Goal: Information Seeking & Learning: Learn about a topic

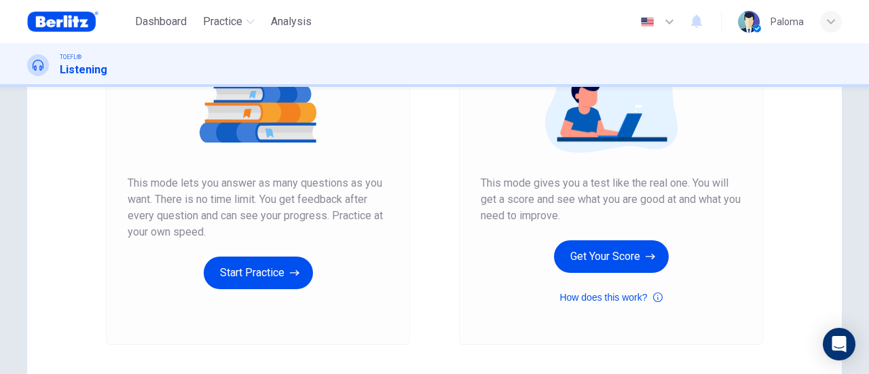
scroll to position [204, 0]
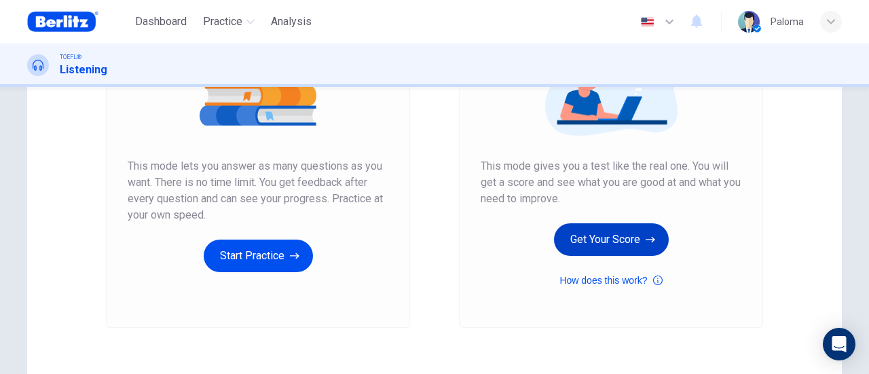
click at [624, 242] on button "Get Your Score" at bounding box center [611, 239] width 115 height 33
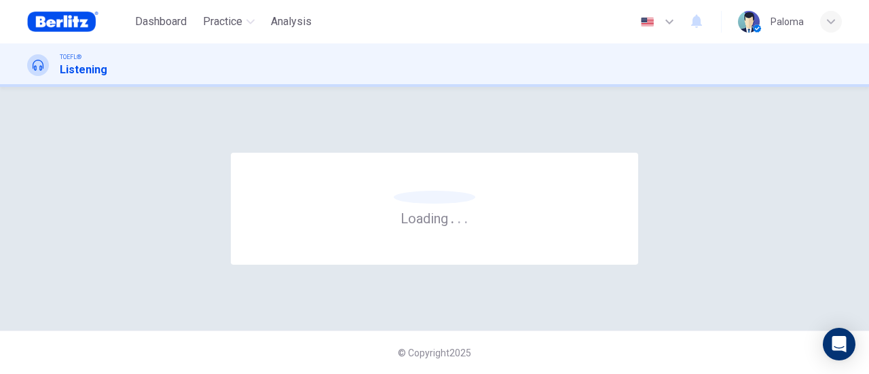
scroll to position [0, 0]
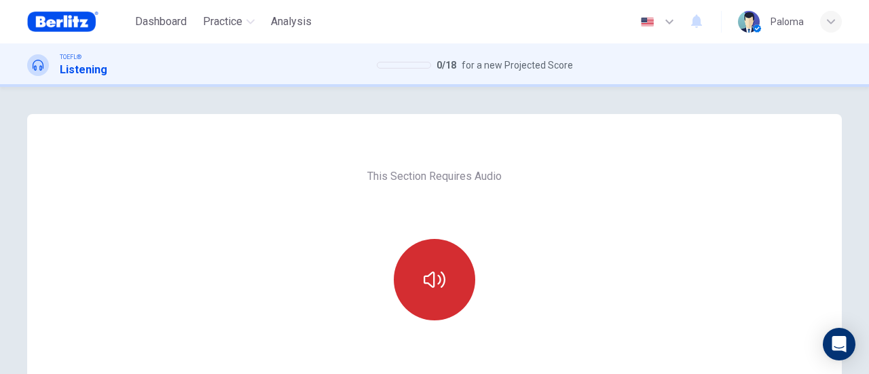
click at [424, 279] on icon "button" at bounding box center [435, 280] width 22 height 16
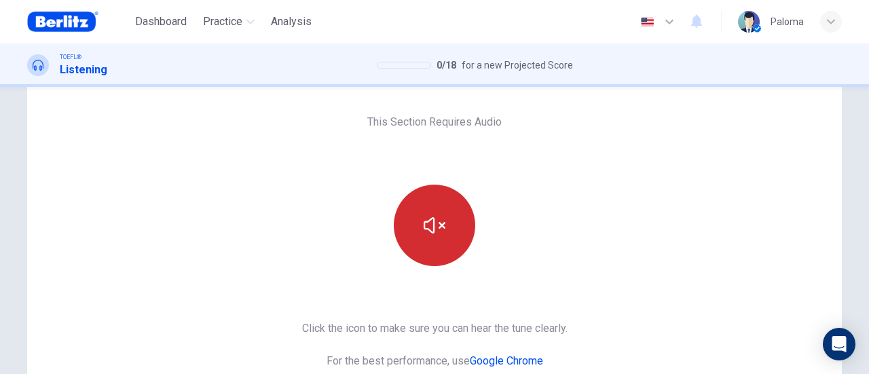
scroll to position [272, 0]
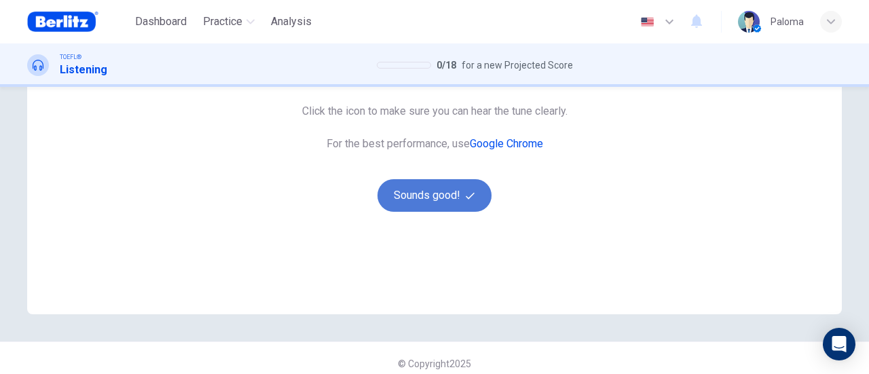
click at [444, 198] on button "Sounds good!" at bounding box center [434, 195] width 114 height 33
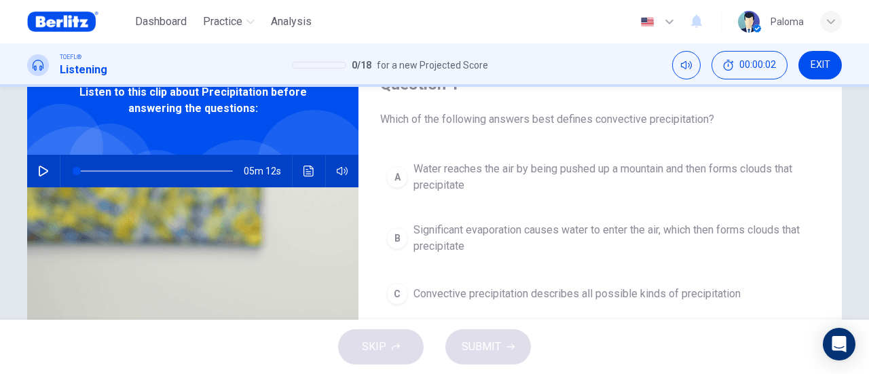
scroll to position [0, 0]
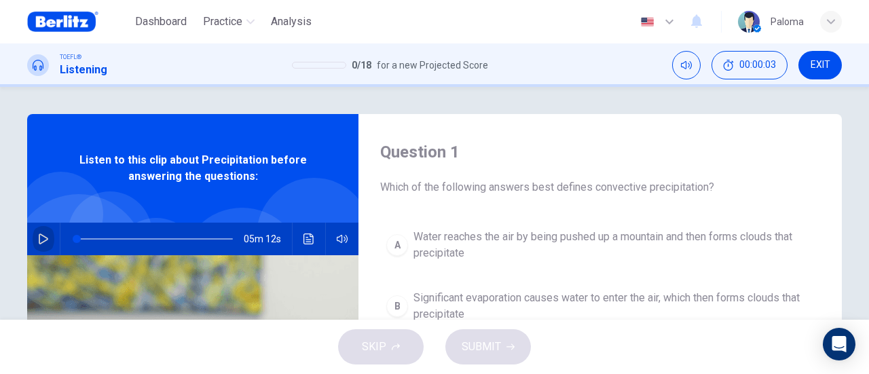
click at [38, 238] on icon "button" at bounding box center [43, 239] width 11 height 11
type input "*"
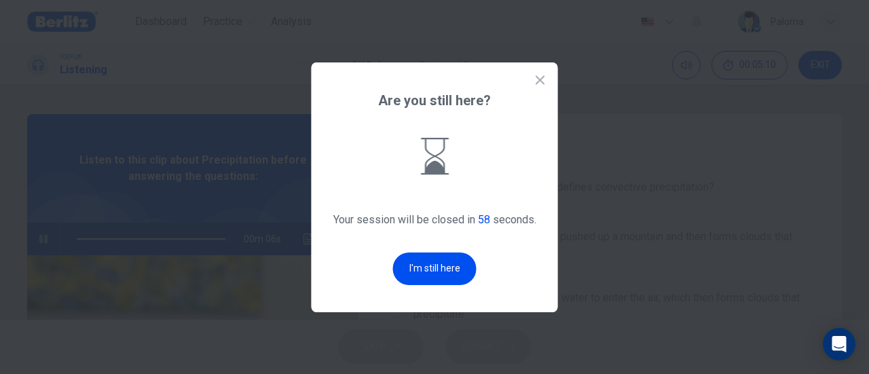
click at [463, 283] on button "I'm still here" at bounding box center [434, 269] width 83 height 33
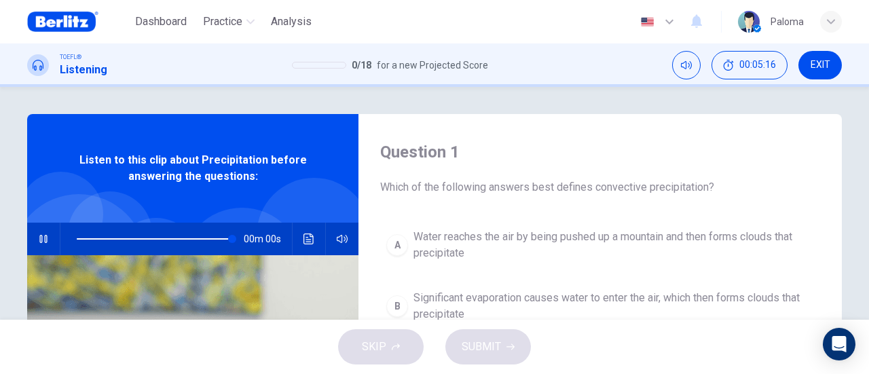
type input "*"
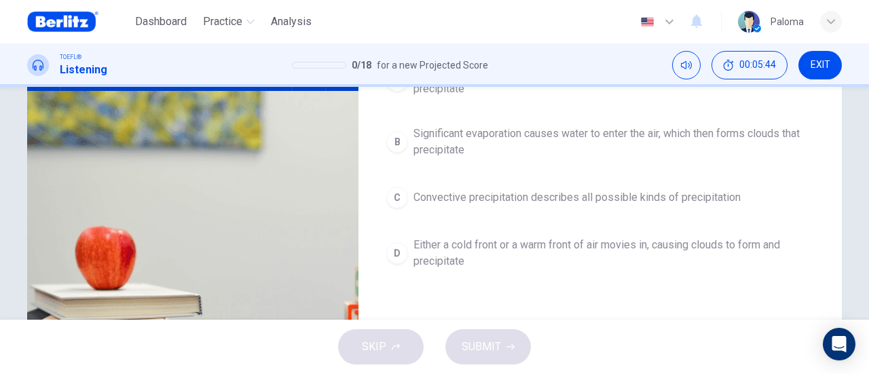
scroll to position [136, 0]
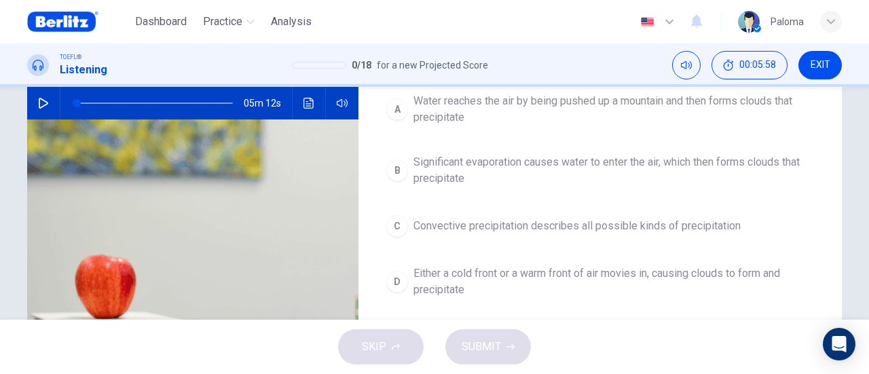
drag, startPoint x: 668, startPoint y: 229, endPoint x: 654, endPoint y: 236, distance: 15.2
click at [666, 231] on span "Convective precipitation describes all possible kinds of precipitation" at bounding box center [576, 226] width 327 height 16
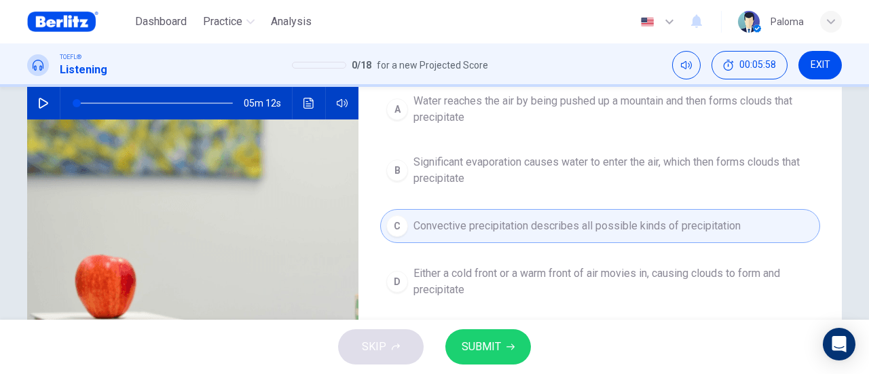
click at [506, 341] on button "SUBMIT" at bounding box center [488, 346] width 86 height 35
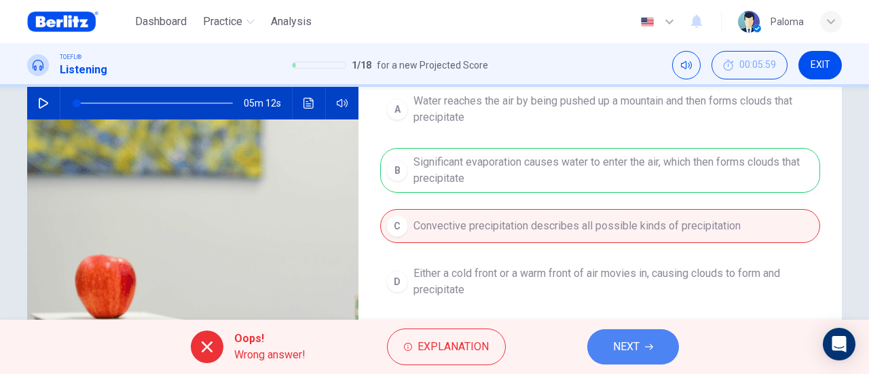
click at [636, 329] on button "NEXT" at bounding box center [633, 346] width 92 height 35
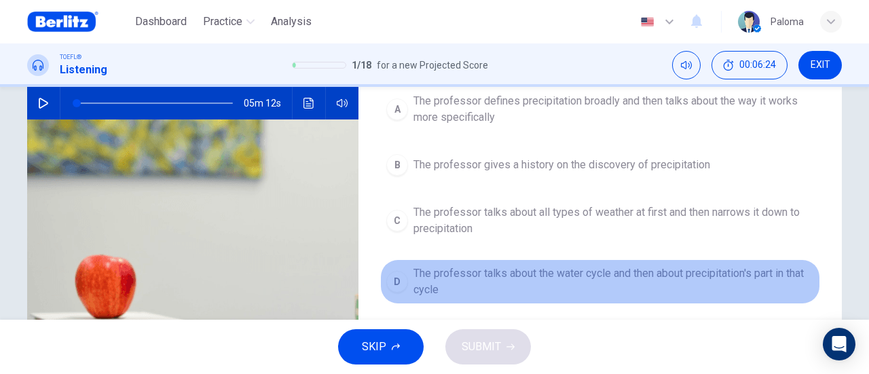
click at [538, 278] on span "The professor talks about the water cycle and then about precipitation's part i…" at bounding box center [613, 281] width 400 height 33
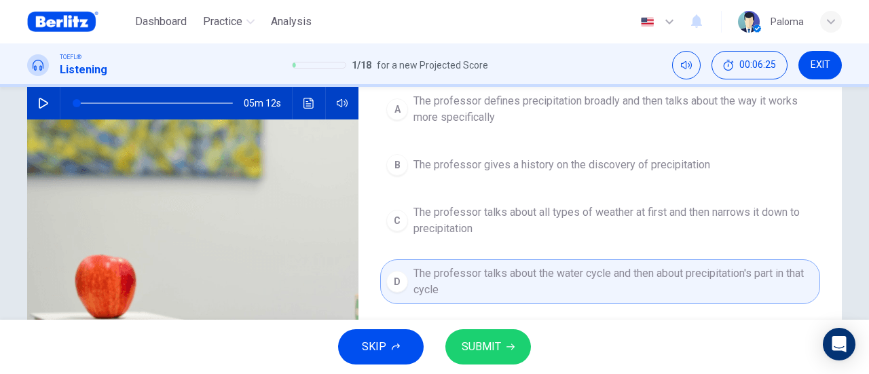
click at [493, 344] on span "SUBMIT" at bounding box center [481, 346] width 39 height 19
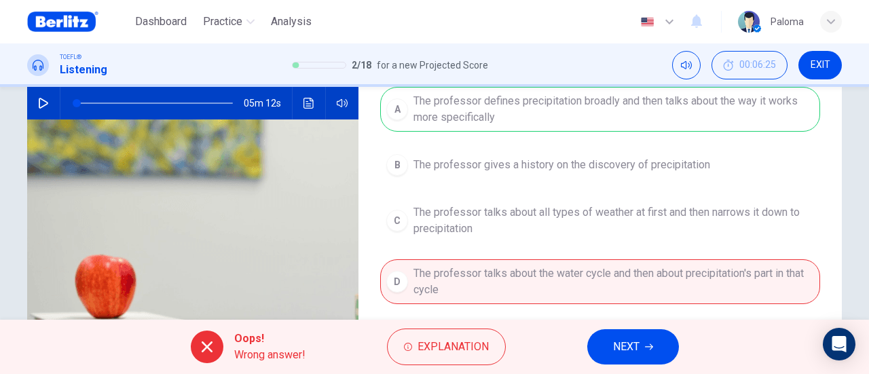
click at [642, 341] on button "NEXT" at bounding box center [633, 346] width 92 height 35
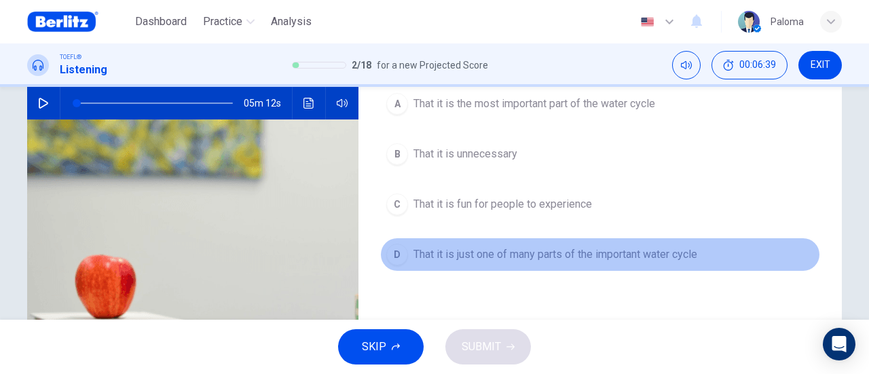
click at [648, 255] on span "That it is just one of many parts of the important water cycle" at bounding box center [555, 254] width 284 height 16
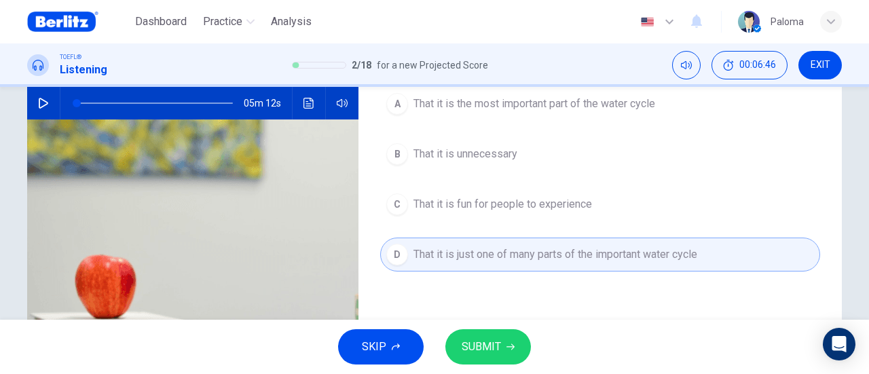
click at [506, 338] on button "SUBMIT" at bounding box center [488, 346] width 86 height 35
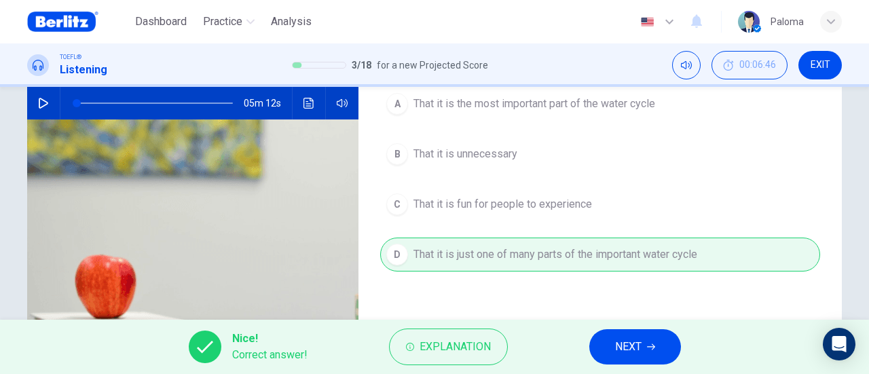
drag, startPoint x: 650, startPoint y: 341, endPoint x: 664, endPoint y: 313, distance: 31.0
click at [650, 341] on button "NEXT" at bounding box center [635, 346] width 92 height 35
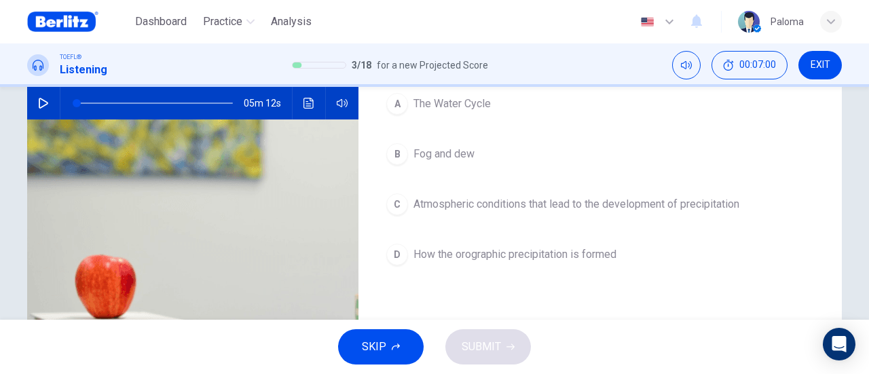
click at [623, 203] on span "Atmospheric conditions that lead to the development of precipitation" at bounding box center [576, 204] width 326 height 16
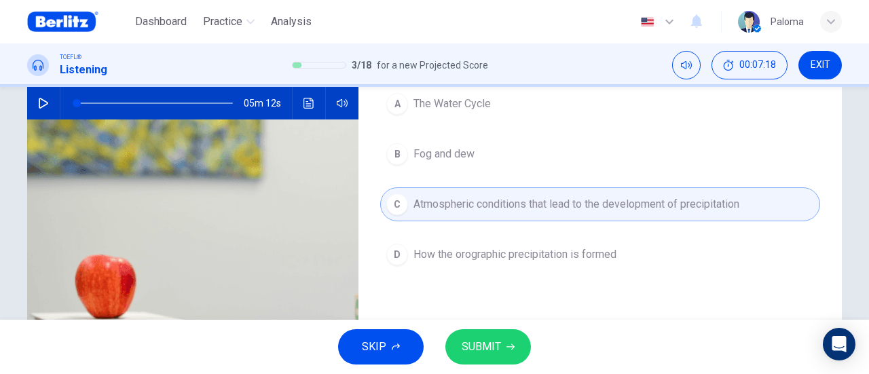
click at [509, 343] on icon "button" at bounding box center [510, 347] width 8 height 8
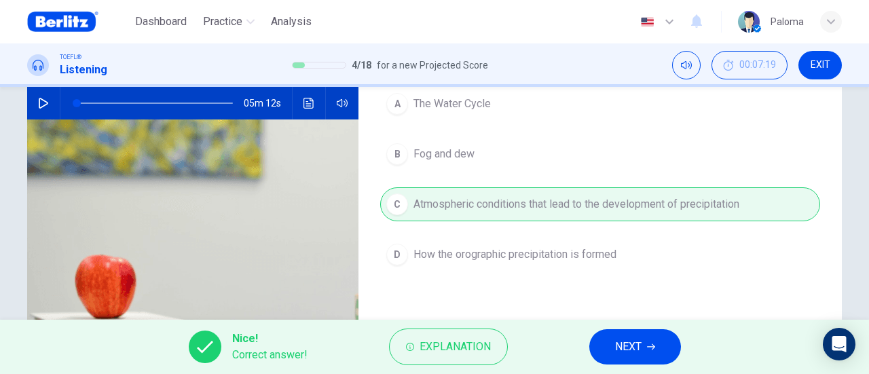
click at [631, 345] on span "NEXT" at bounding box center [628, 346] width 26 height 19
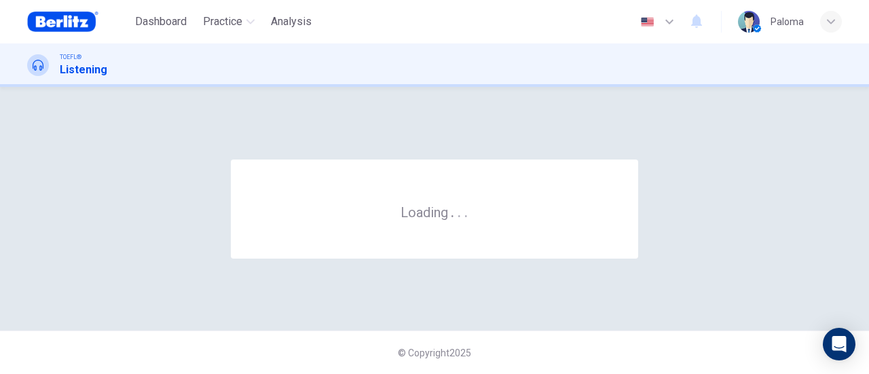
scroll to position [0, 0]
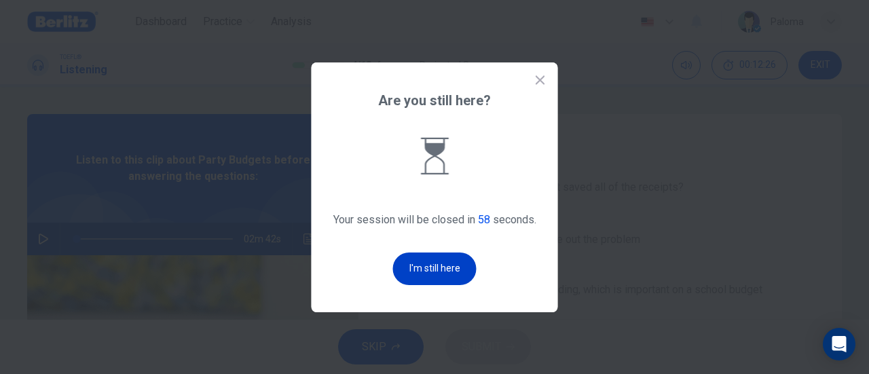
click at [452, 274] on button "I'm still here" at bounding box center [434, 269] width 83 height 33
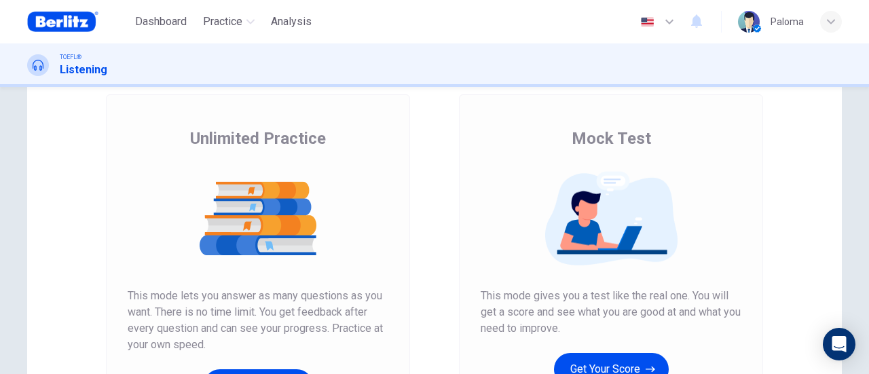
scroll to position [136, 0]
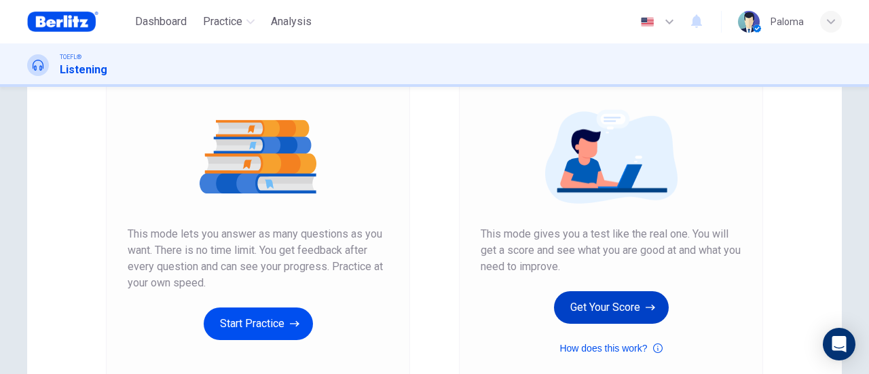
click at [622, 317] on button "Get Your Score" at bounding box center [611, 307] width 115 height 33
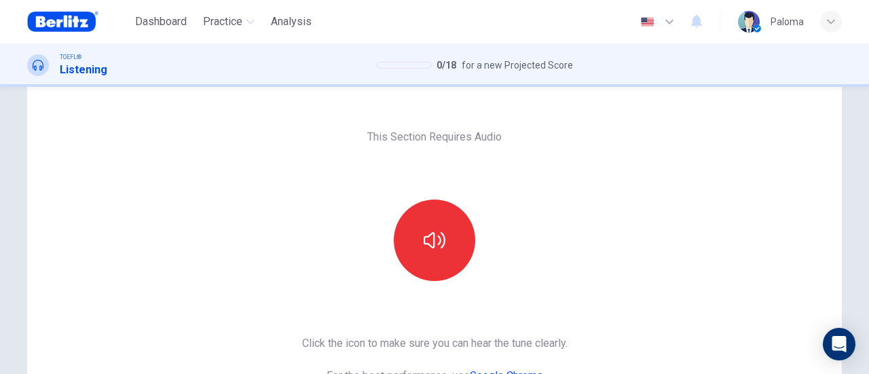
scroll to position [68, 0]
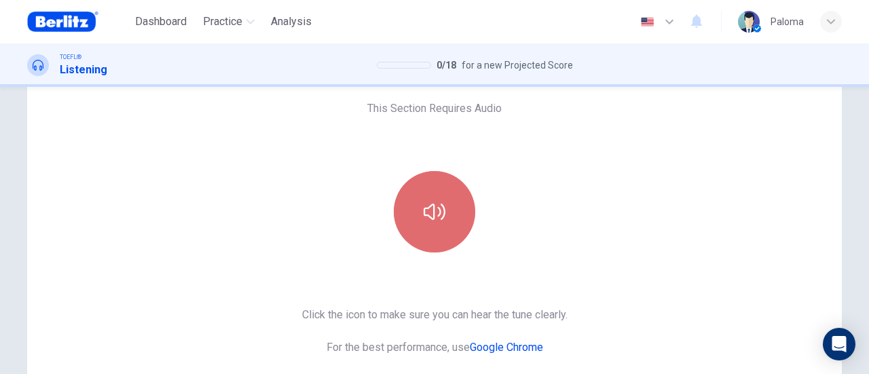
click at [437, 217] on icon "button" at bounding box center [435, 212] width 22 height 22
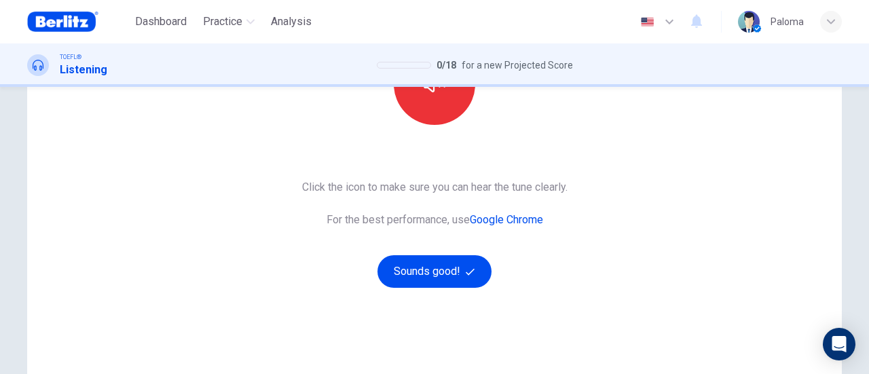
scroll to position [204, 0]
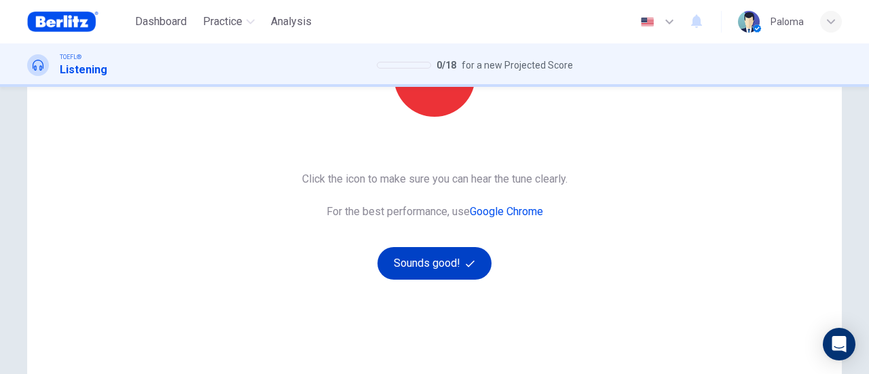
click at [457, 265] on button "Sounds good!" at bounding box center [434, 263] width 114 height 33
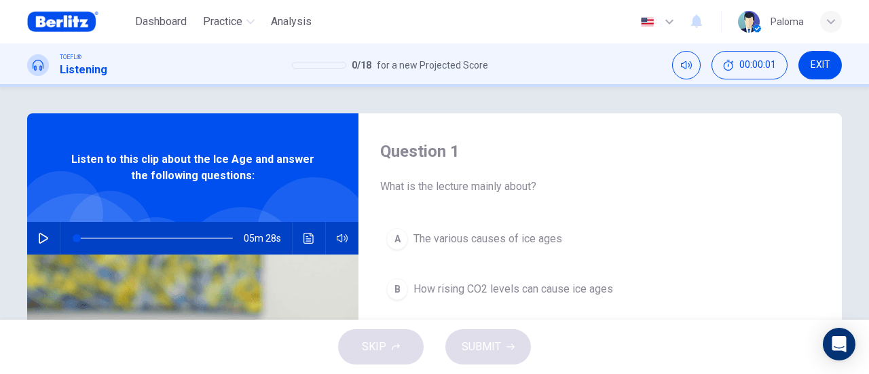
scroll to position [0, 0]
click at [43, 234] on icon "button" at bounding box center [43, 239] width 11 height 11
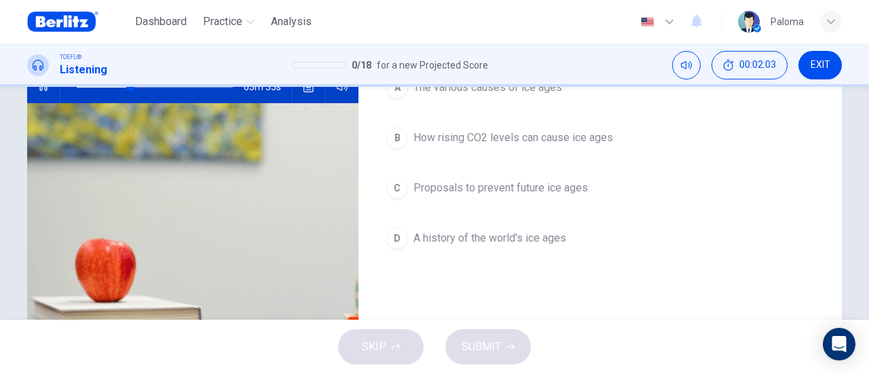
scroll to position [204, 0]
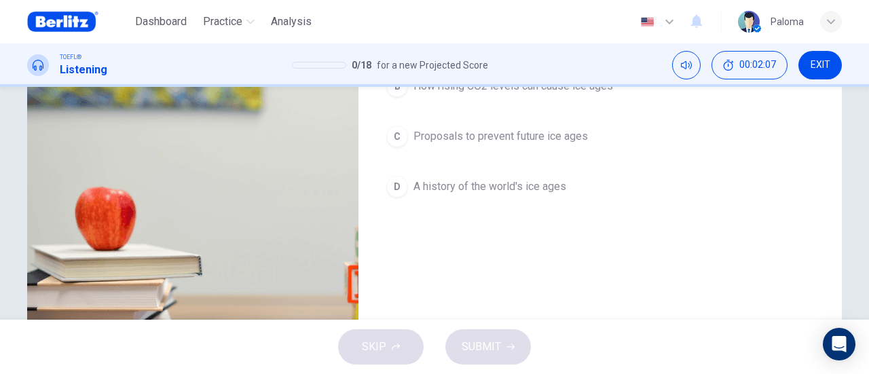
click at [526, 184] on span "A history of the world's ice ages" at bounding box center [489, 187] width 153 height 16
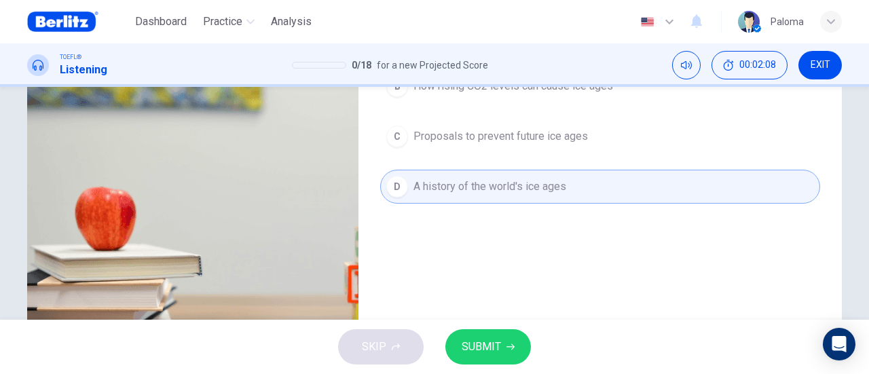
click at [495, 350] on span "SUBMIT" at bounding box center [481, 346] width 39 height 19
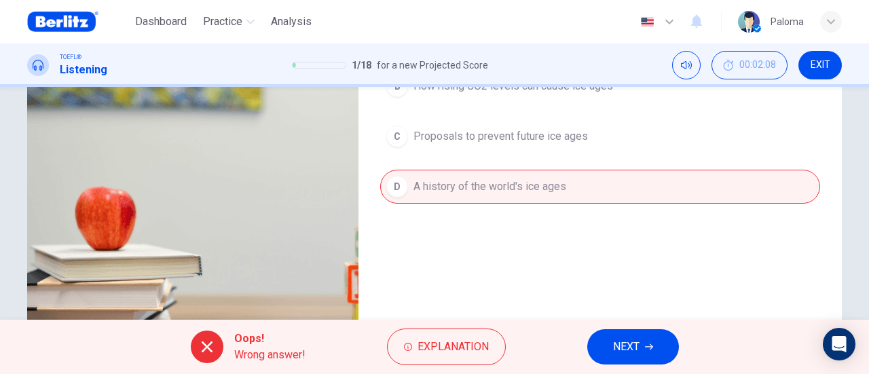
click at [633, 348] on span "NEXT" at bounding box center [626, 346] width 26 height 19
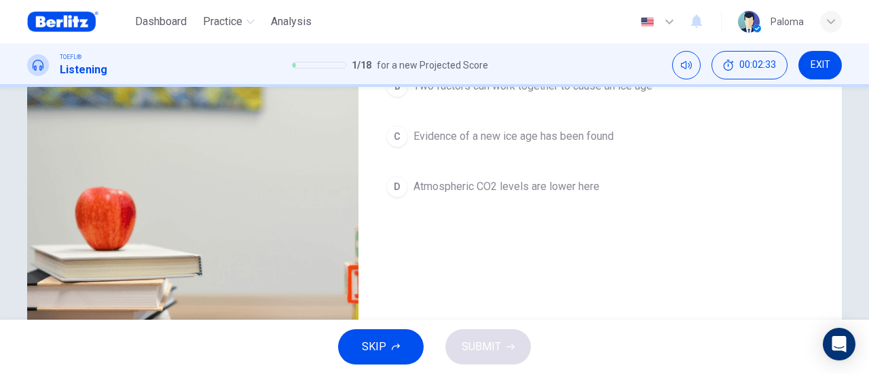
click at [554, 189] on span "Atmospheric CO2 levels are lower here" at bounding box center [506, 187] width 186 height 16
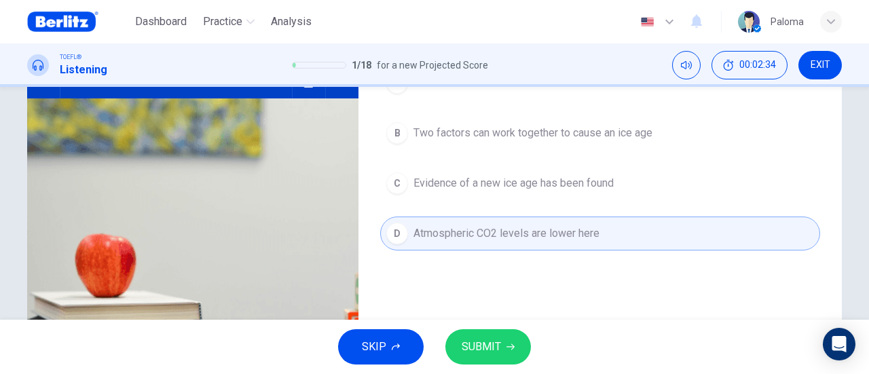
scroll to position [136, 0]
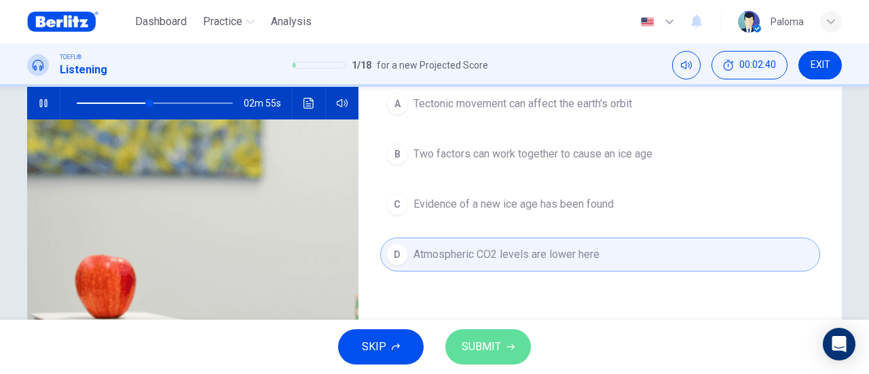
click at [508, 340] on button "SUBMIT" at bounding box center [488, 346] width 86 height 35
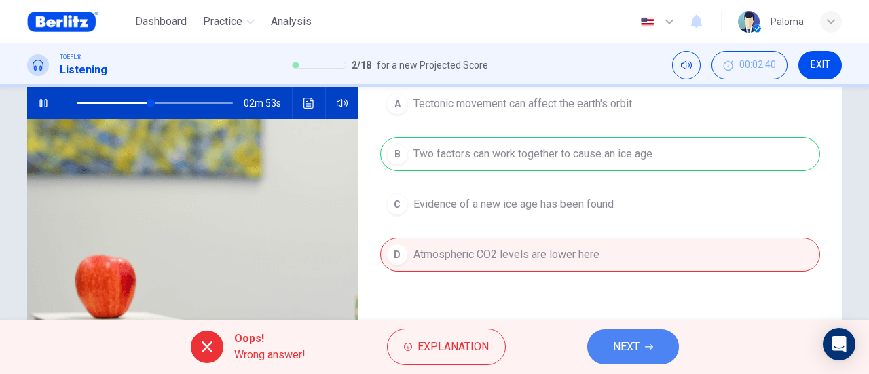
drag, startPoint x: 637, startPoint y: 349, endPoint x: 668, endPoint y: 292, distance: 65.0
click at [637, 350] on span "NEXT" at bounding box center [626, 346] width 26 height 19
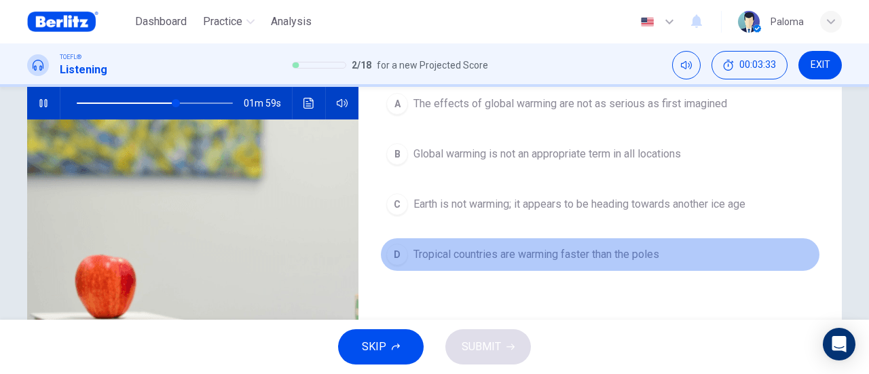
click at [628, 252] on span "Tropical countries are warming faster than the poles" at bounding box center [536, 254] width 246 height 16
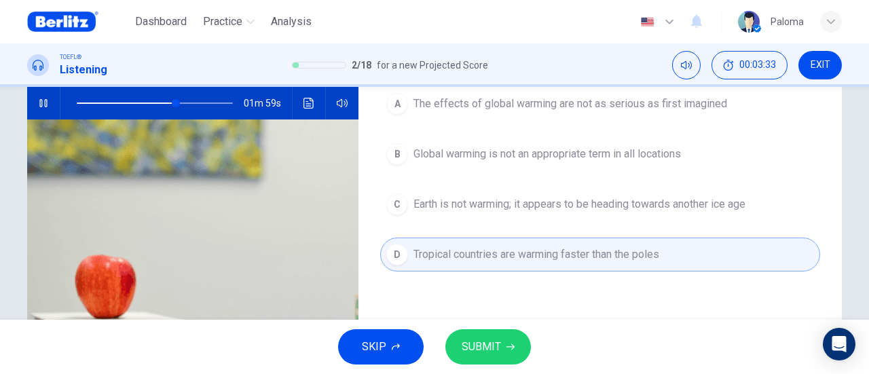
click at [527, 342] on button "SUBMIT" at bounding box center [488, 346] width 86 height 35
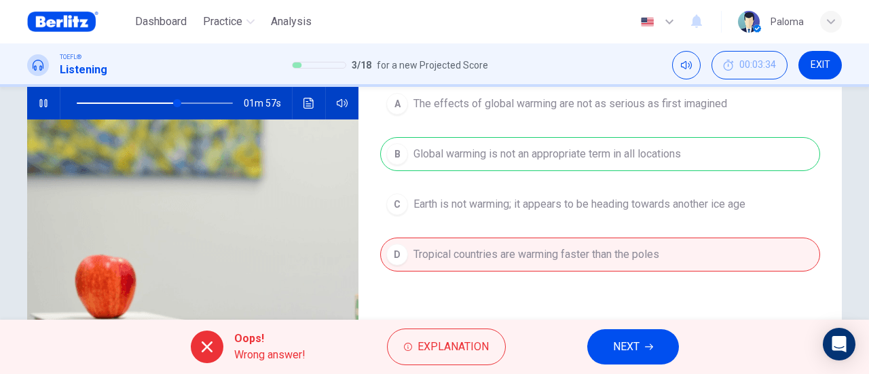
click at [633, 346] on span "NEXT" at bounding box center [626, 346] width 26 height 19
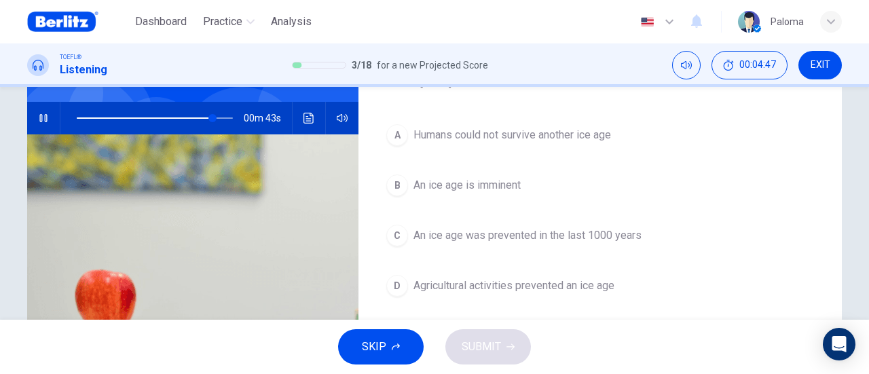
scroll to position [152, 0]
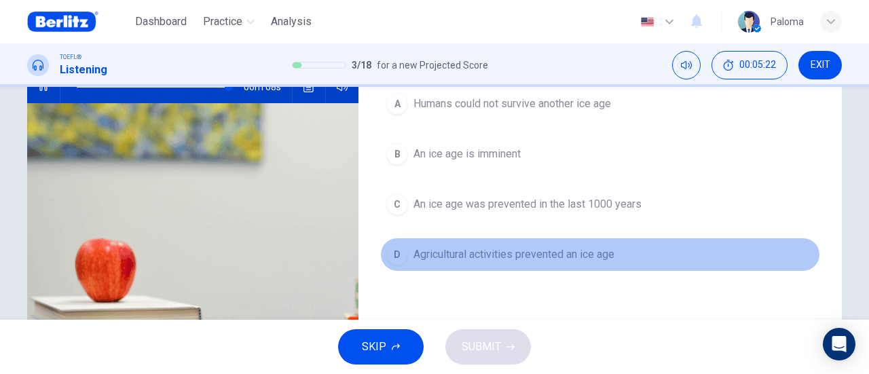
click at [594, 255] on span "Agricultural activities prevented an ice age" at bounding box center [513, 254] width 201 height 16
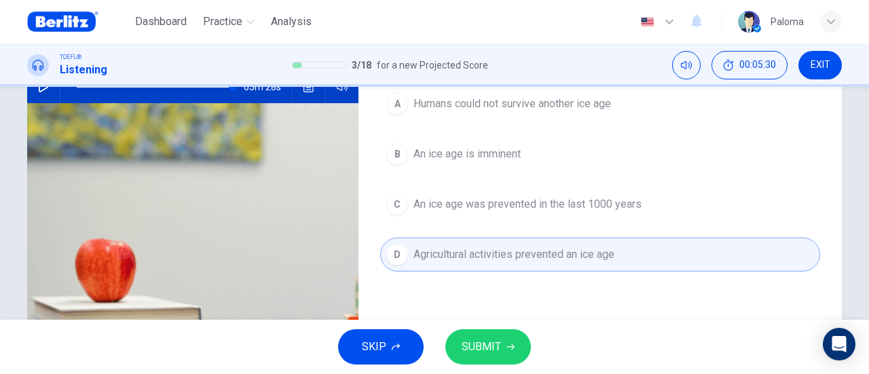
type input "*"
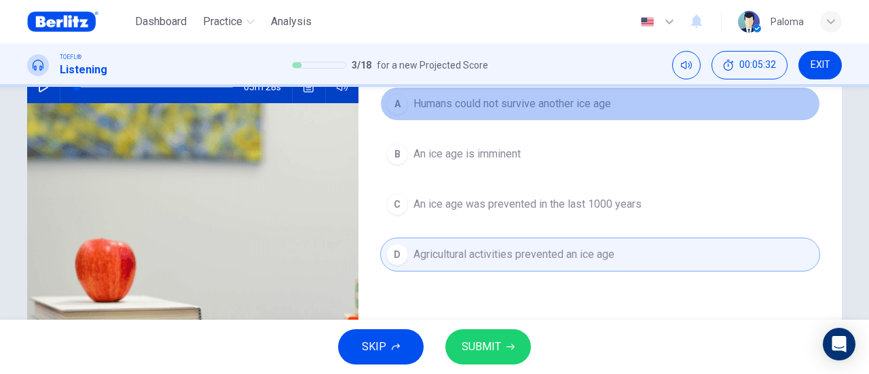
click at [495, 99] on span "Humans could not survive another ice age" at bounding box center [512, 104] width 198 height 16
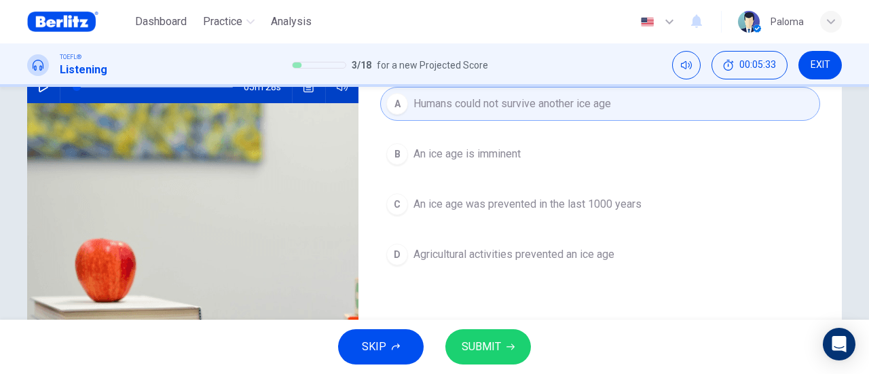
click at [475, 352] on span "SUBMIT" at bounding box center [481, 346] width 39 height 19
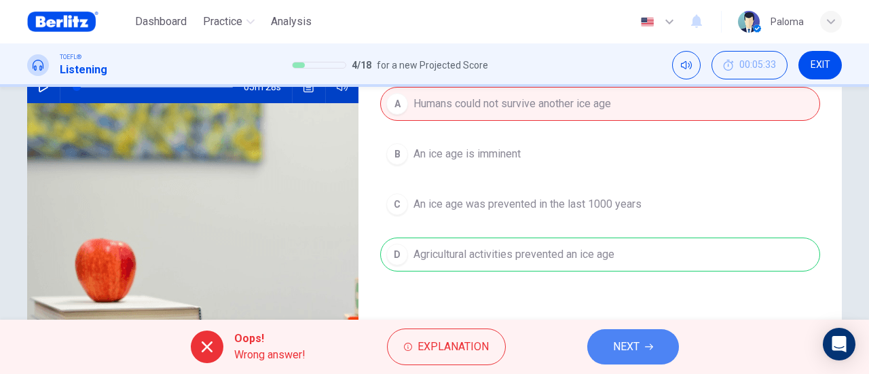
click at [621, 344] on span "NEXT" at bounding box center [626, 346] width 26 height 19
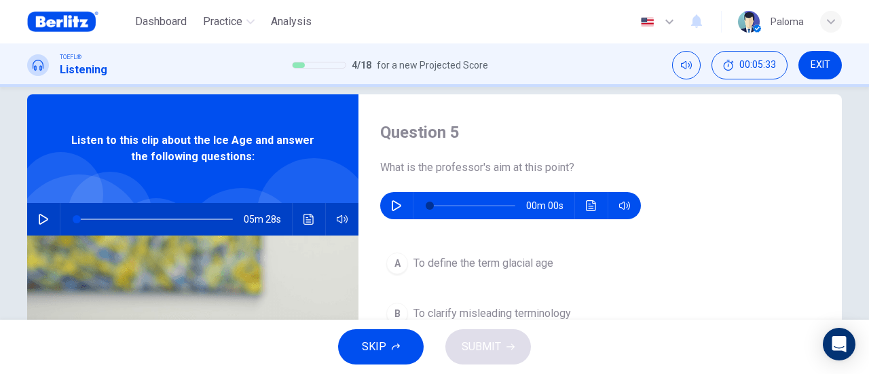
scroll to position [16, 0]
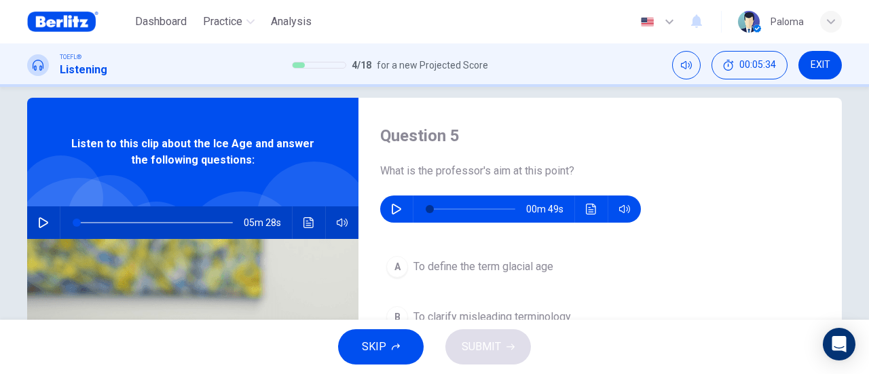
click at [391, 210] on icon "button" at bounding box center [396, 209] width 11 height 11
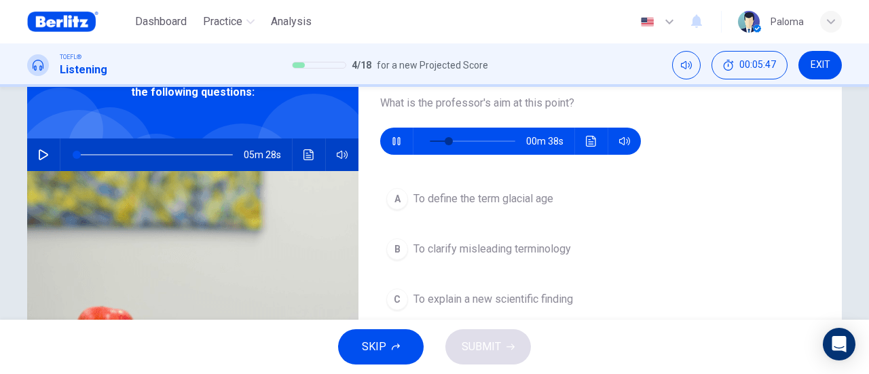
scroll to position [152, 0]
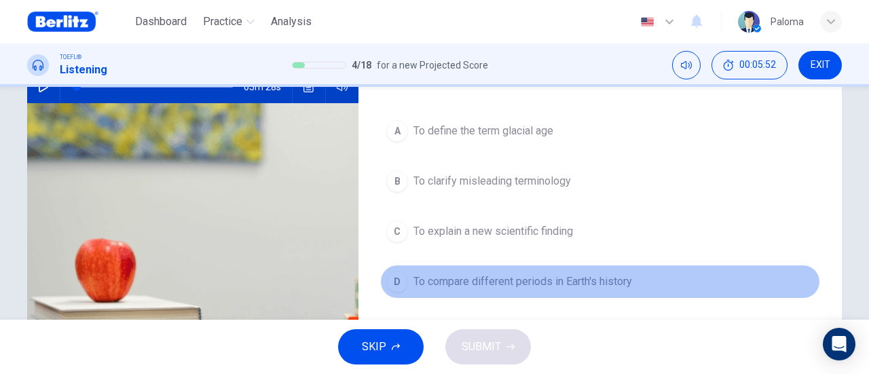
click at [589, 279] on span "To compare different periods in Earth's history" at bounding box center [522, 282] width 219 height 16
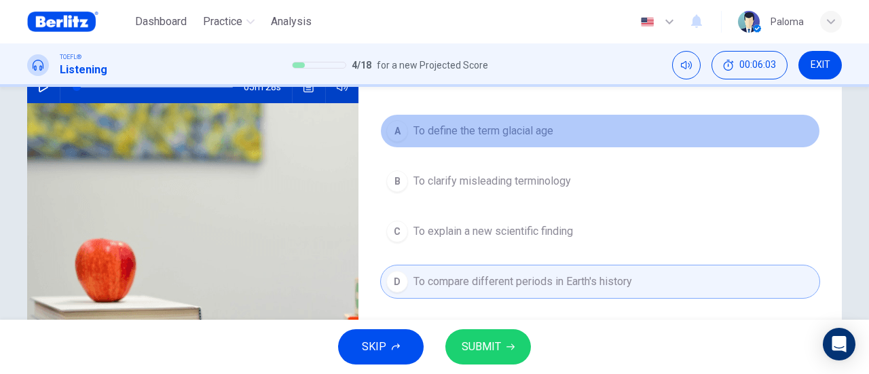
click at [484, 134] on span "To define the term glacial age" at bounding box center [483, 131] width 140 height 16
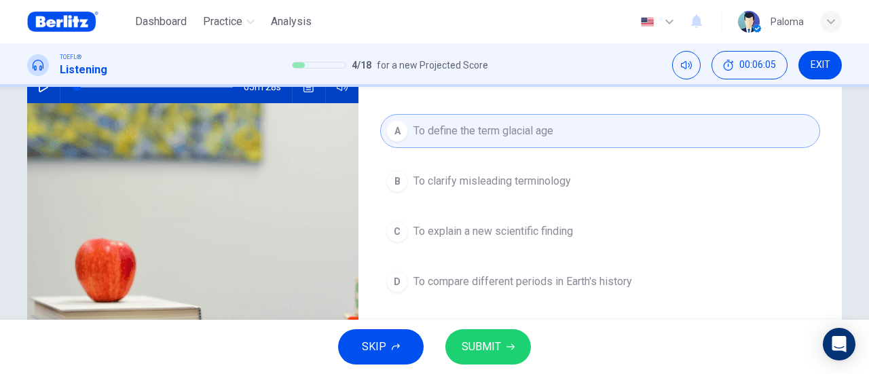
click at [500, 183] on span "To clarify misleading terminology" at bounding box center [491, 181] width 157 height 16
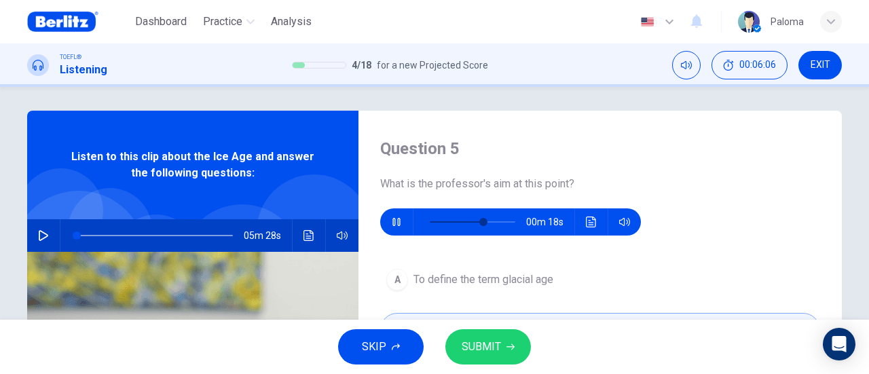
scroll to position [0, 0]
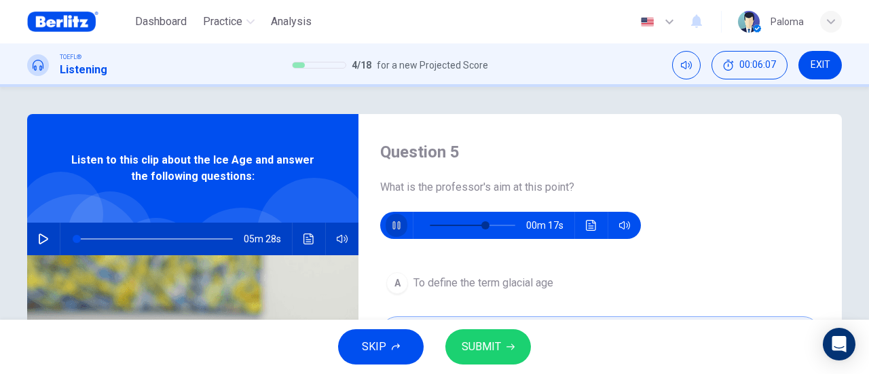
drag, startPoint x: 383, startPoint y: 222, endPoint x: 400, endPoint y: 234, distance: 21.1
click at [386, 222] on button "button" at bounding box center [397, 225] width 22 height 27
click at [509, 350] on icon "button" at bounding box center [510, 347] width 8 height 8
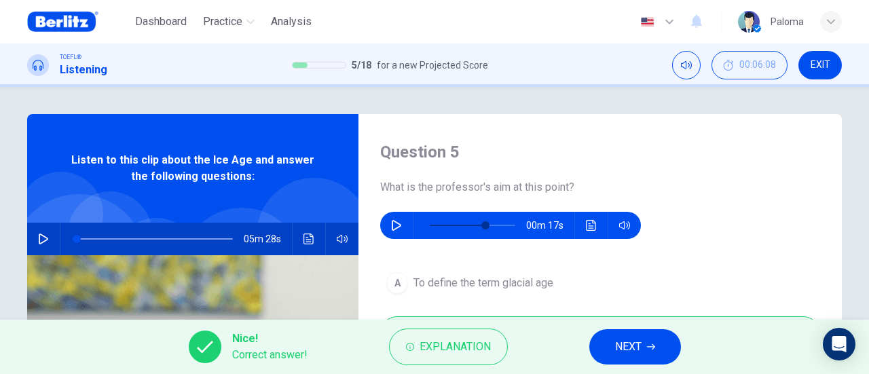
scroll to position [136, 0]
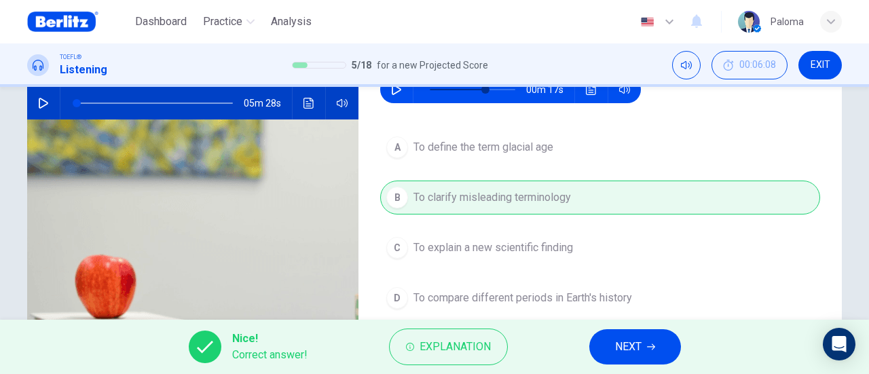
click at [615, 335] on button "NEXT" at bounding box center [635, 346] width 92 height 35
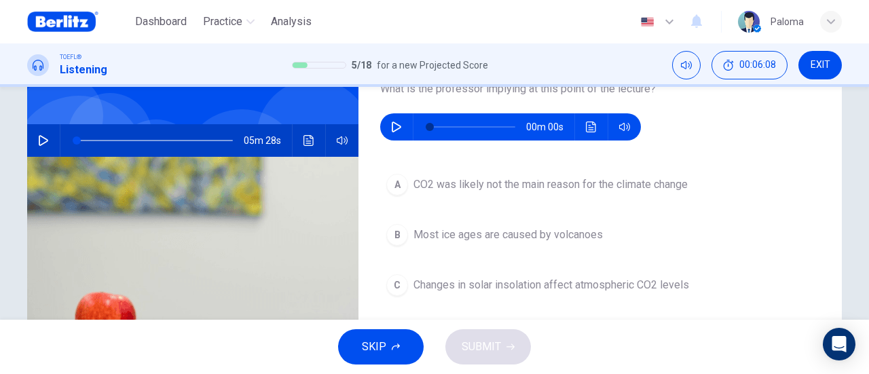
scroll to position [68, 0]
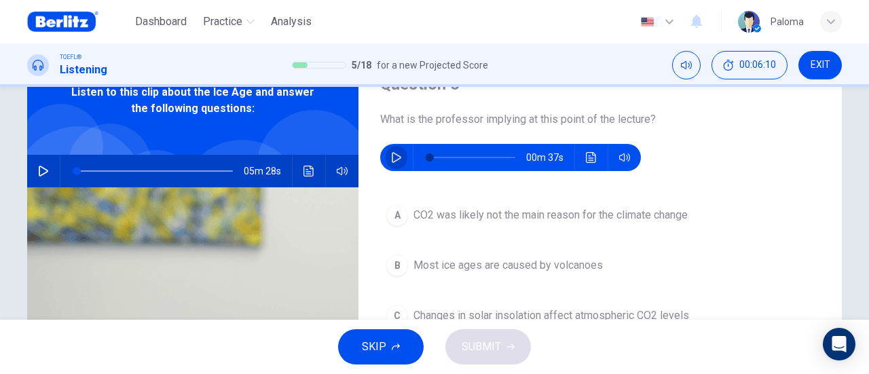
click at [397, 160] on icon "button" at bounding box center [396, 157] width 11 height 11
click at [392, 155] on icon "button" at bounding box center [395, 157] width 7 height 8
drag, startPoint x: 442, startPoint y: 158, endPoint x: 413, endPoint y: 155, distance: 29.3
click at [426, 156] on span at bounding box center [430, 157] width 8 height 8
click at [392, 155] on icon "button" at bounding box center [396, 157] width 11 height 11
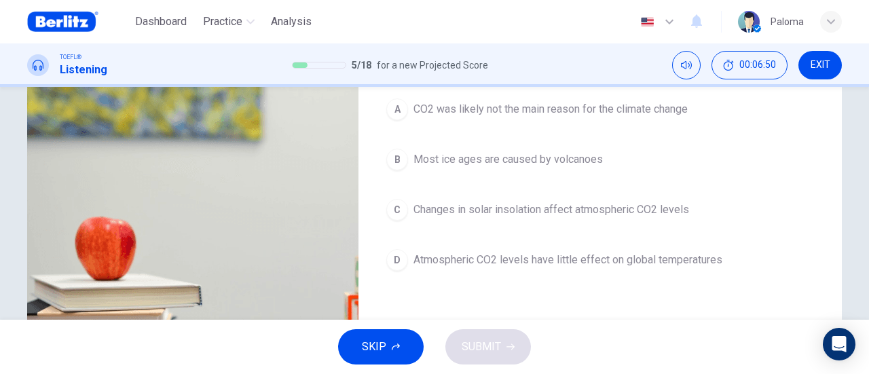
scroll to position [136, 0]
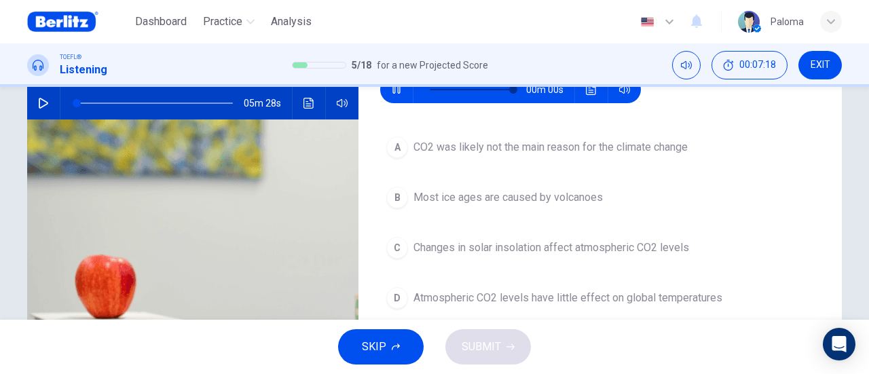
type input "*"
click at [673, 248] on span "Changes in solar insolation affect atmospheric CO2 levels" at bounding box center [551, 248] width 276 height 16
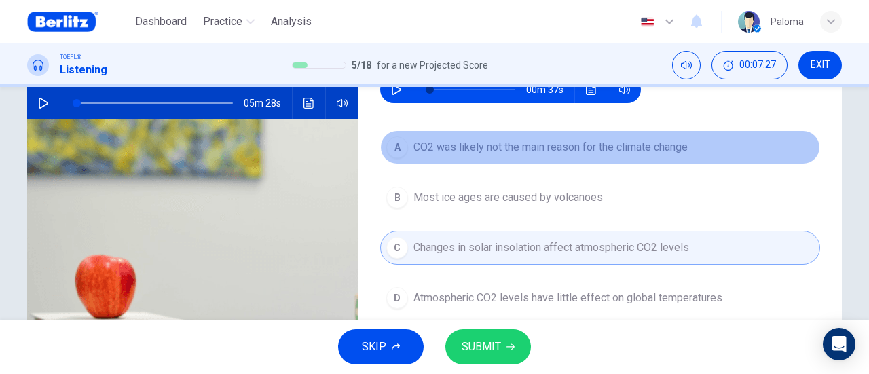
click at [548, 149] on span "CO2 was likely not the main reason for the climate change" at bounding box center [550, 147] width 274 height 16
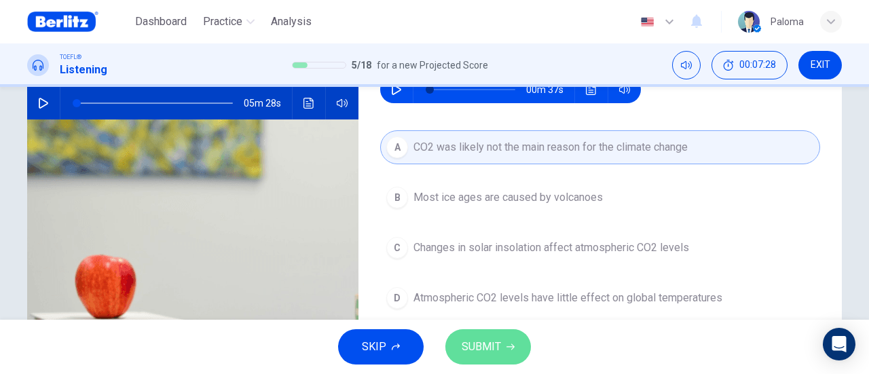
click at [496, 345] on span "SUBMIT" at bounding box center [481, 346] width 39 height 19
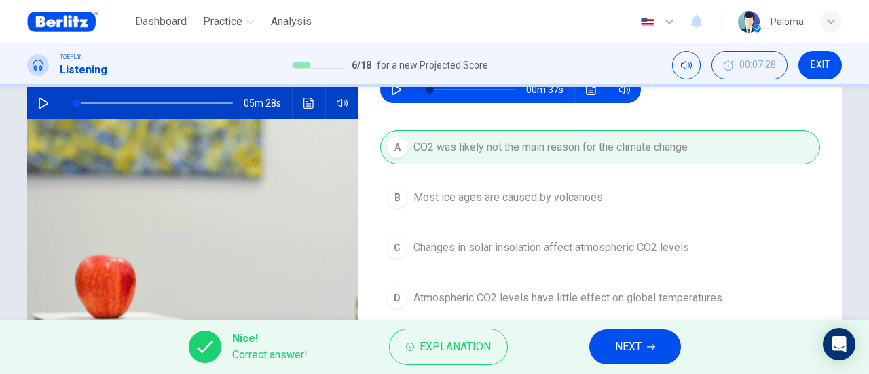
click at [629, 341] on span "NEXT" at bounding box center [628, 346] width 26 height 19
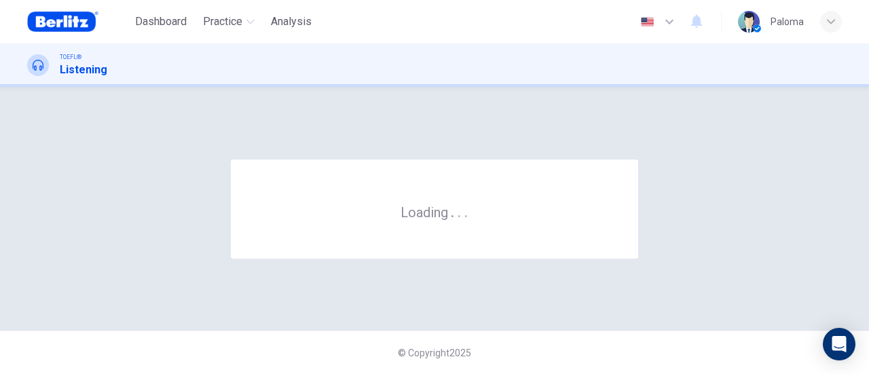
scroll to position [0, 0]
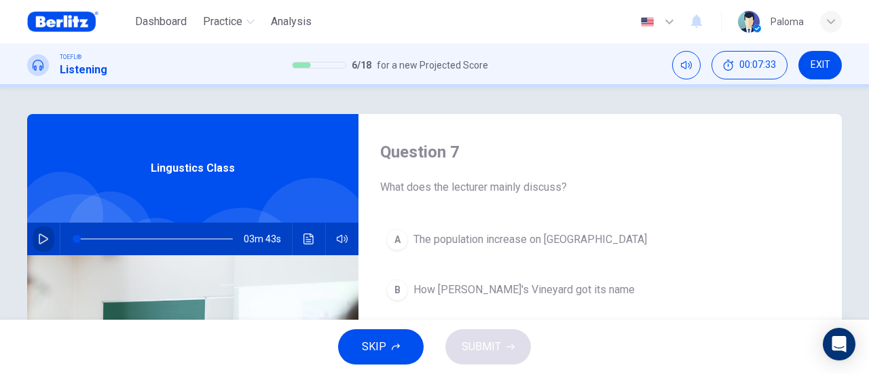
click at [38, 241] on icon "button" at bounding box center [43, 239] width 11 height 11
type input "*"
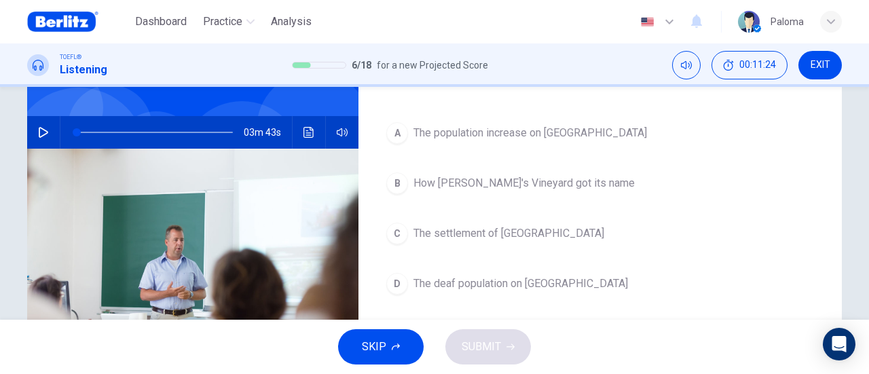
scroll to position [136, 0]
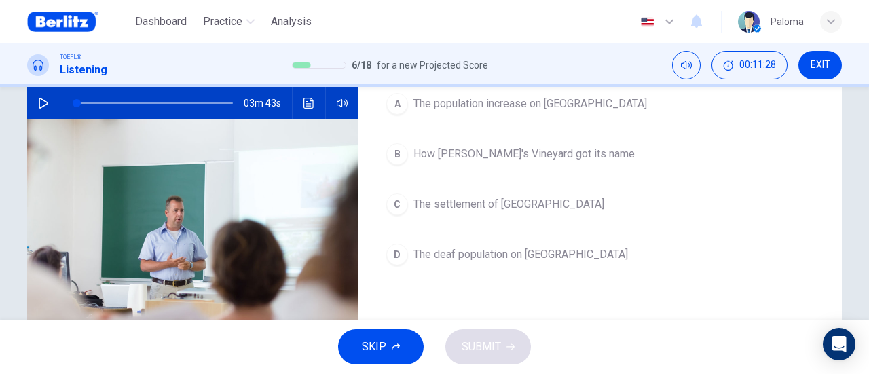
click at [521, 248] on span "The deaf population on [GEOGRAPHIC_DATA]" at bounding box center [520, 254] width 214 height 16
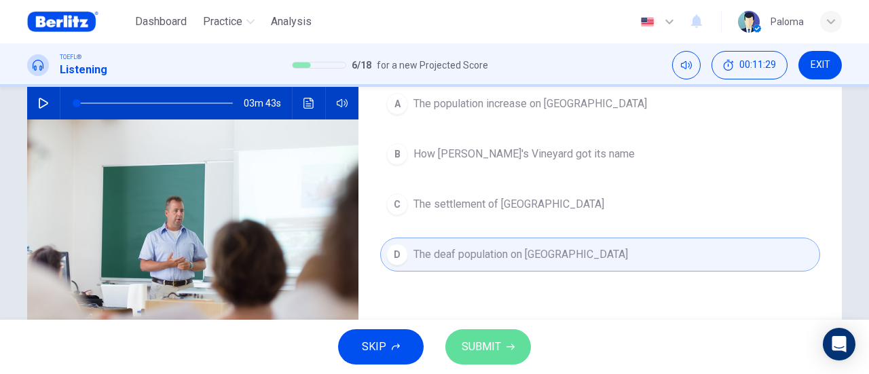
click at [485, 335] on button "SUBMIT" at bounding box center [488, 346] width 86 height 35
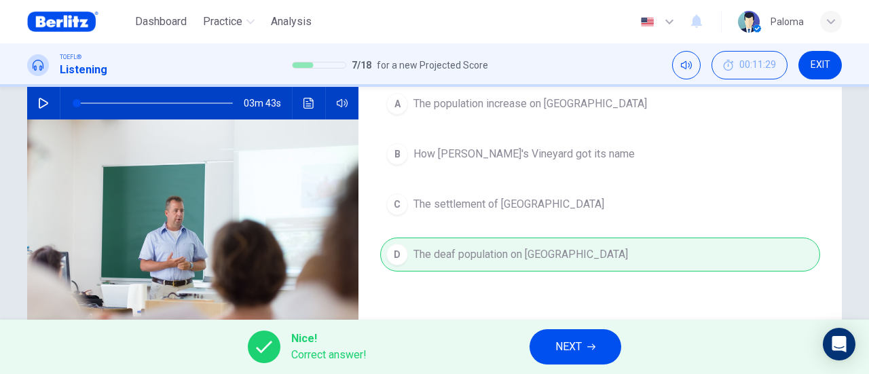
drag, startPoint x: 566, startPoint y: 343, endPoint x: 563, endPoint y: 325, distance: 17.9
click at [565, 343] on span "NEXT" at bounding box center [568, 346] width 26 height 19
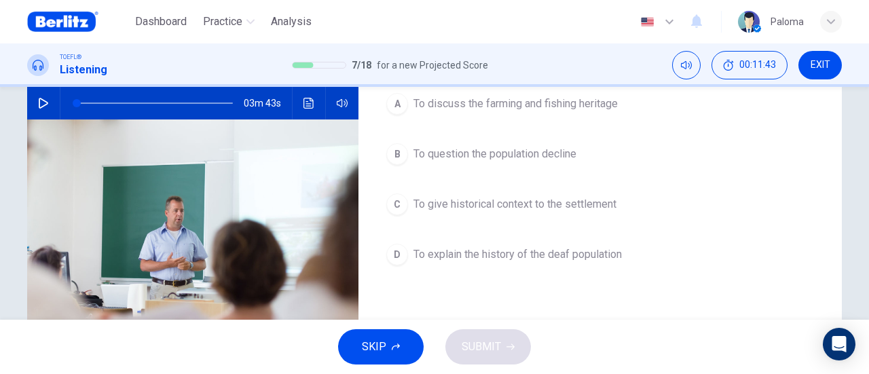
click at [537, 205] on span "To give historical context to the settlement" at bounding box center [514, 204] width 203 height 16
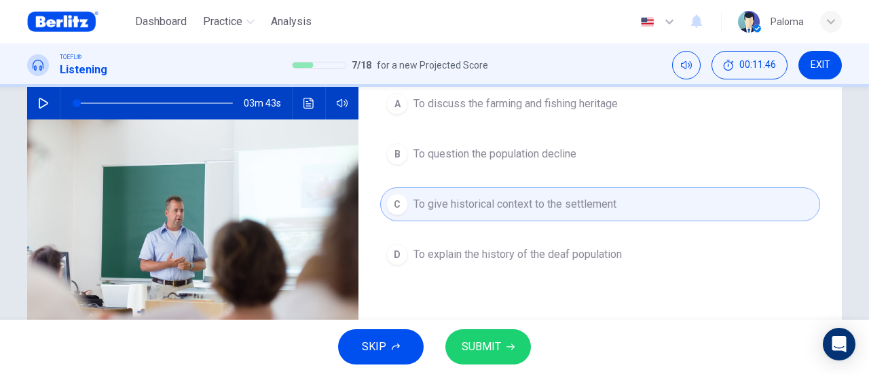
click at [517, 260] on span "To explain the history of the deaf population" at bounding box center [517, 254] width 208 height 16
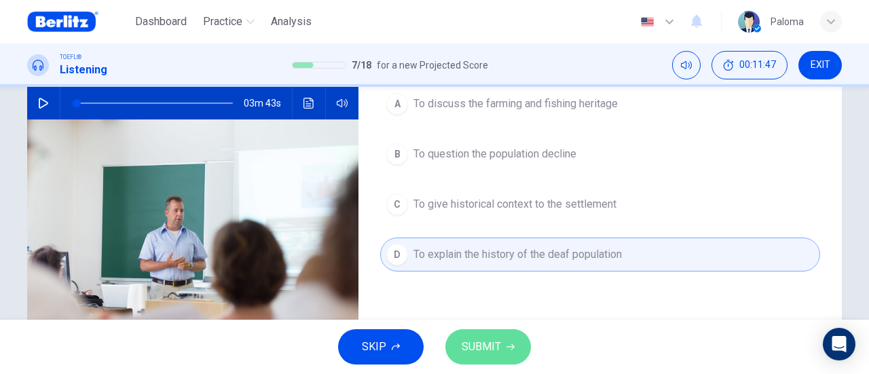
click at [502, 333] on button "SUBMIT" at bounding box center [488, 346] width 86 height 35
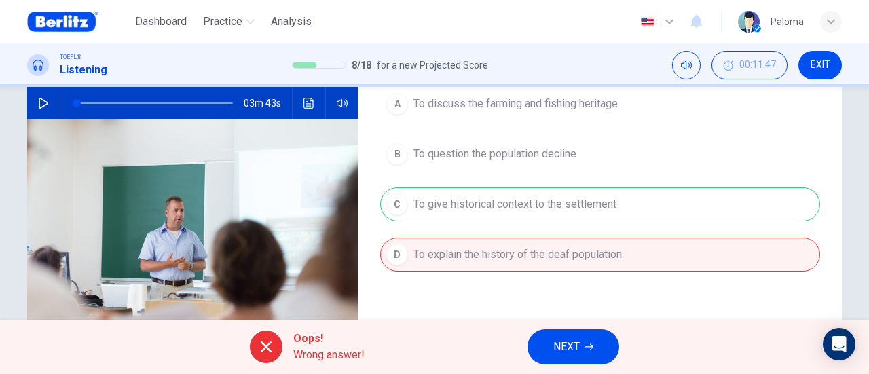
drag, startPoint x: 580, startPoint y: 339, endPoint x: 597, endPoint y: 324, distance: 23.1
click at [579, 339] on span "NEXT" at bounding box center [566, 346] width 26 height 19
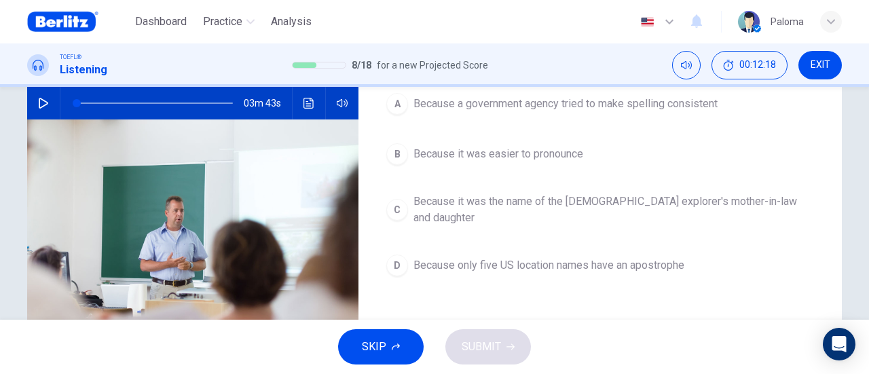
click at [569, 104] on span "Because a government agency tried to make spelling consistent" at bounding box center [565, 104] width 304 height 16
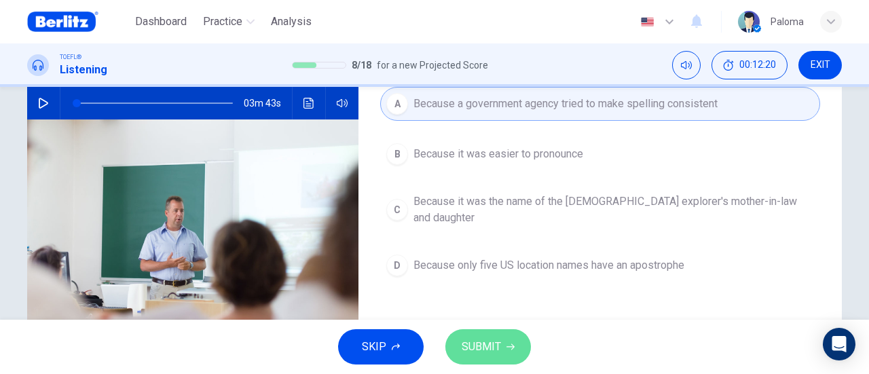
click at [491, 347] on span "SUBMIT" at bounding box center [481, 346] width 39 height 19
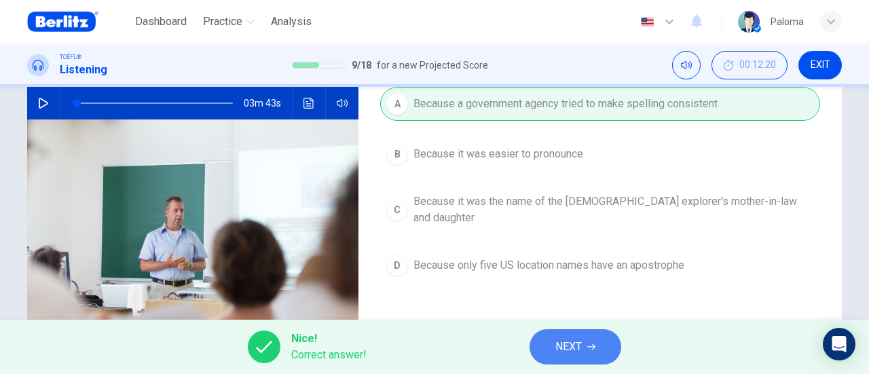
click at [555, 346] on span "NEXT" at bounding box center [568, 346] width 26 height 19
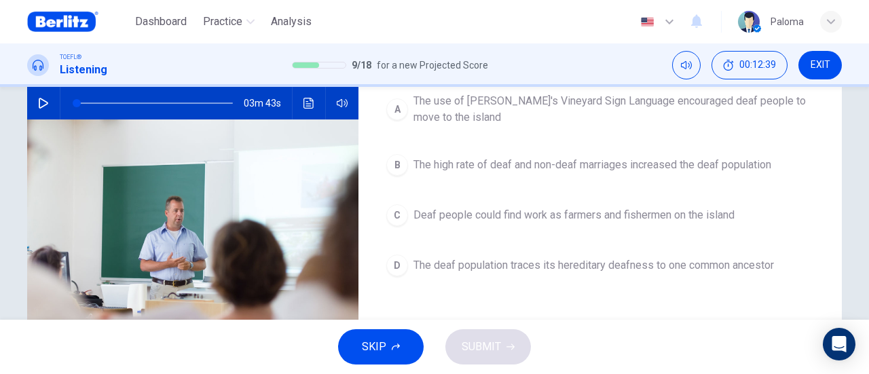
scroll to position [204, 0]
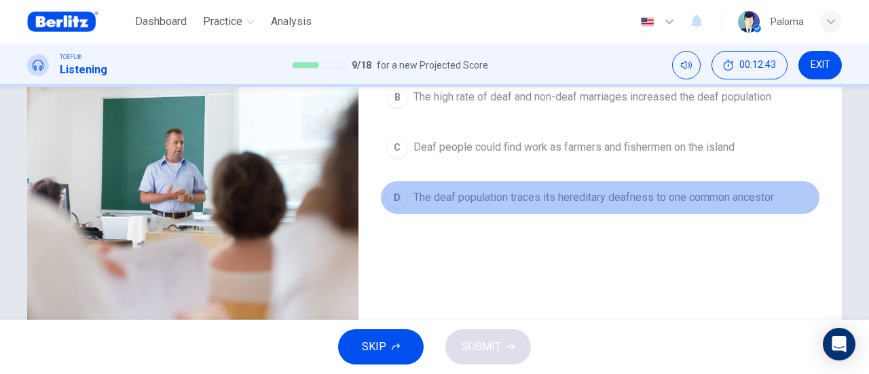
click at [566, 193] on span "The deaf population traces its hereditary deafness to one common ancestor" at bounding box center [593, 197] width 360 height 16
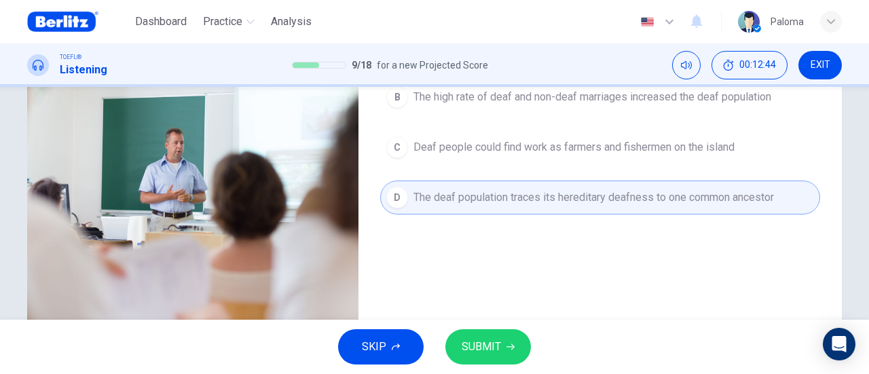
click at [493, 349] on span "SUBMIT" at bounding box center [481, 346] width 39 height 19
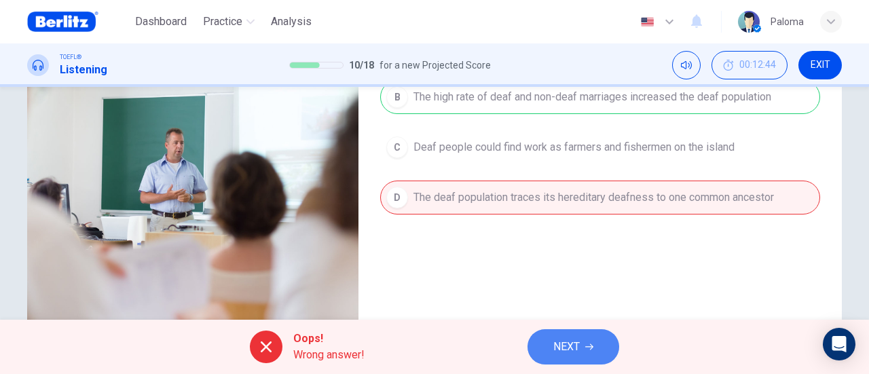
click at [544, 333] on button "NEXT" at bounding box center [573, 346] width 92 height 35
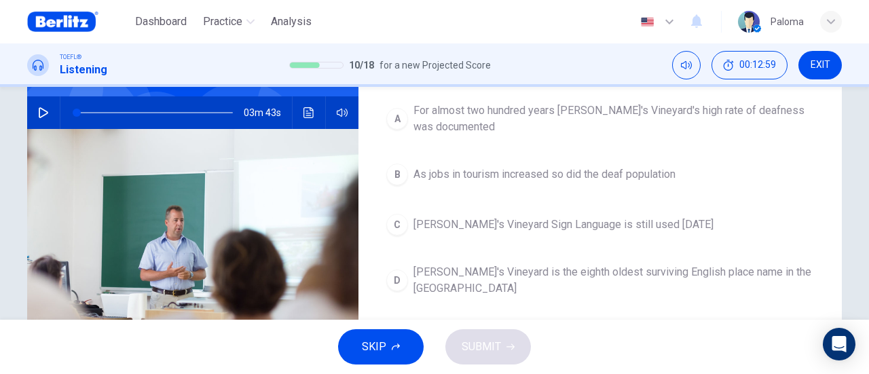
scroll to position [136, 0]
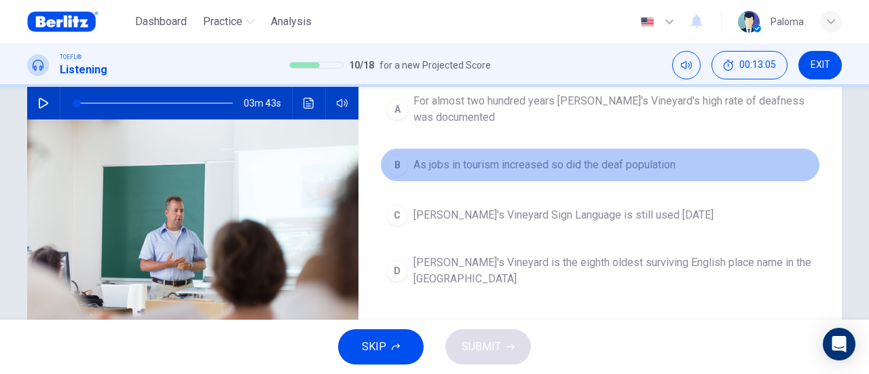
click at [559, 169] on span "As jobs in tourism increased so did the deaf population" at bounding box center [544, 165] width 262 height 16
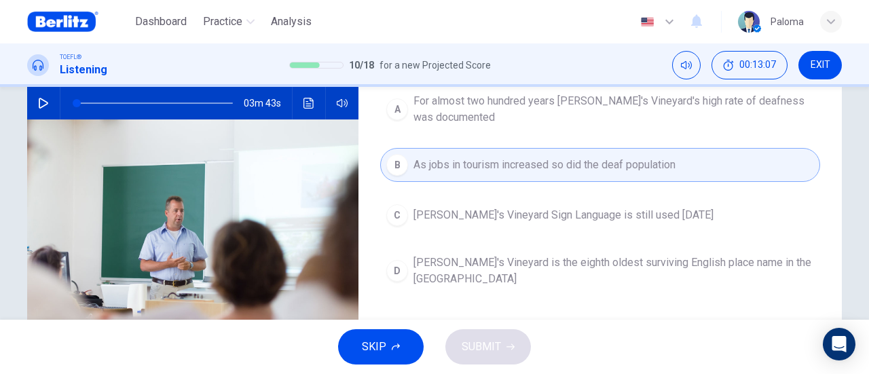
click at [401, 355] on button "SKIP" at bounding box center [381, 346] width 86 height 35
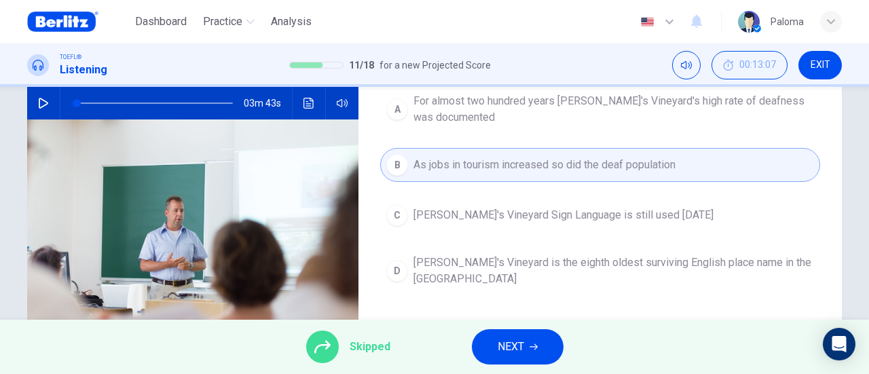
click at [523, 348] on span "NEXT" at bounding box center [511, 346] width 26 height 19
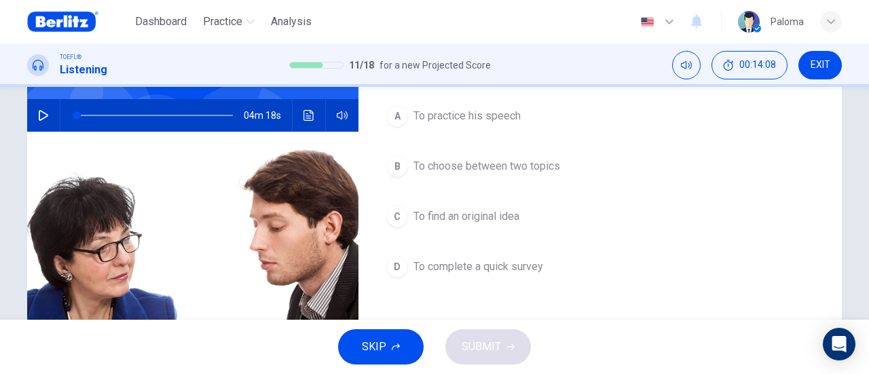
scroll to position [204, 0]
